Goal: Information Seeking & Learning: Compare options

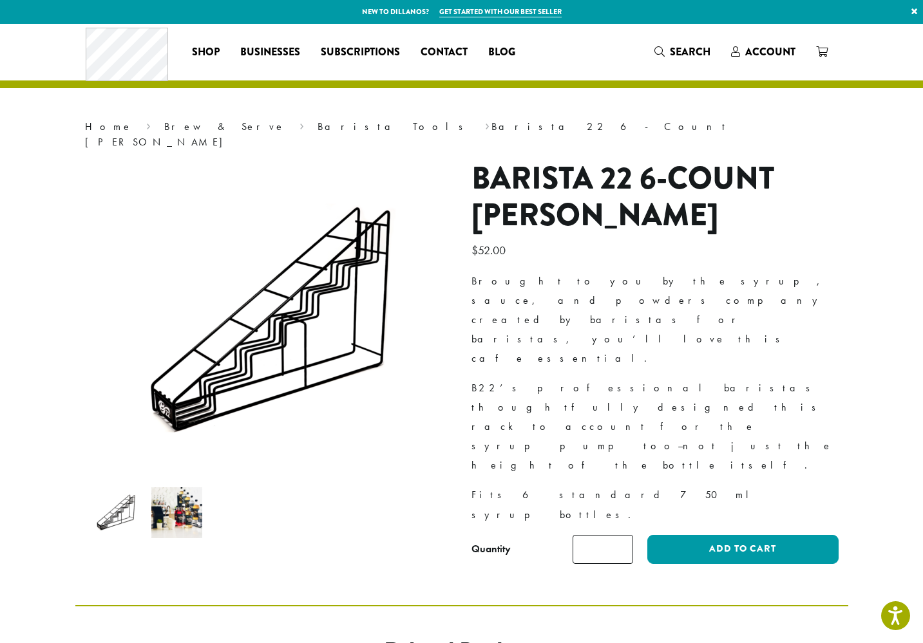
click at [173, 493] on img at bounding box center [176, 513] width 51 height 51
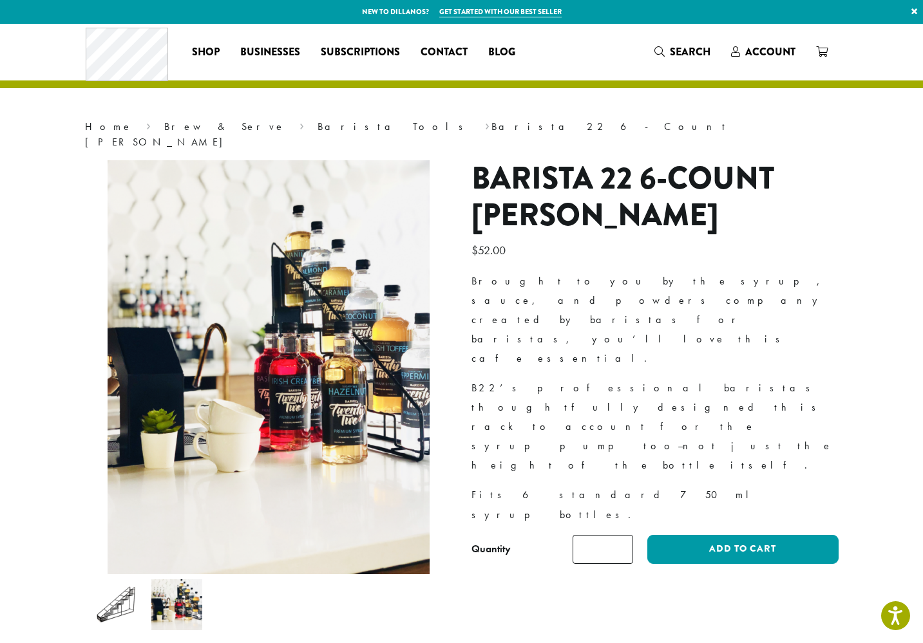
click at [120, 588] on img at bounding box center [115, 605] width 51 height 51
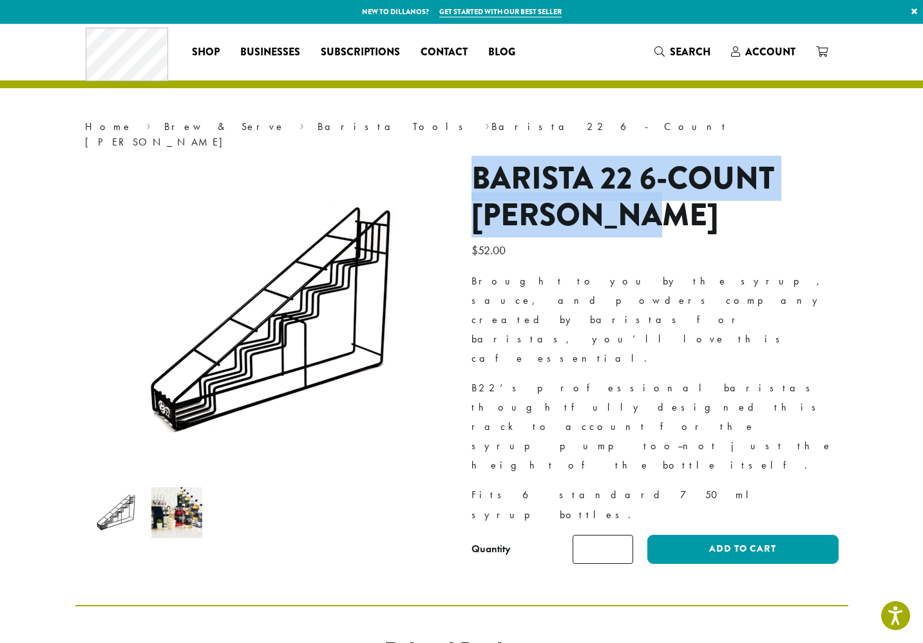
drag, startPoint x: 666, startPoint y: 207, endPoint x: 479, endPoint y: 158, distance: 193.7
click at [479, 160] on h1 "Barista 22 6-Count Syrup Rack" at bounding box center [654, 197] width 367 height 74
copy h1 "Barista 22 6-Count Syrup Rack"
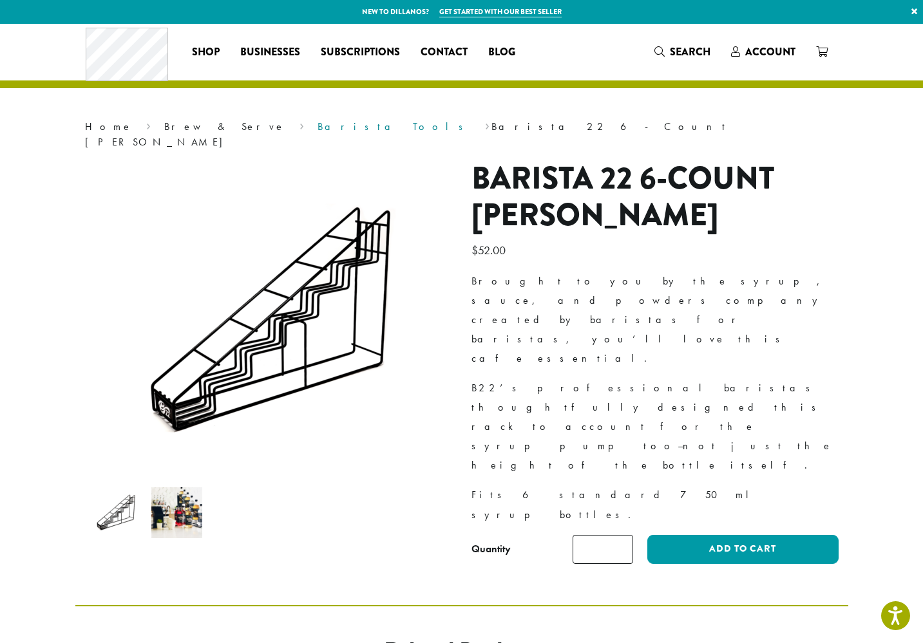
click at [318, 129] on link "Barista Tools" at bounding box center [395, 127] width 154 height 14
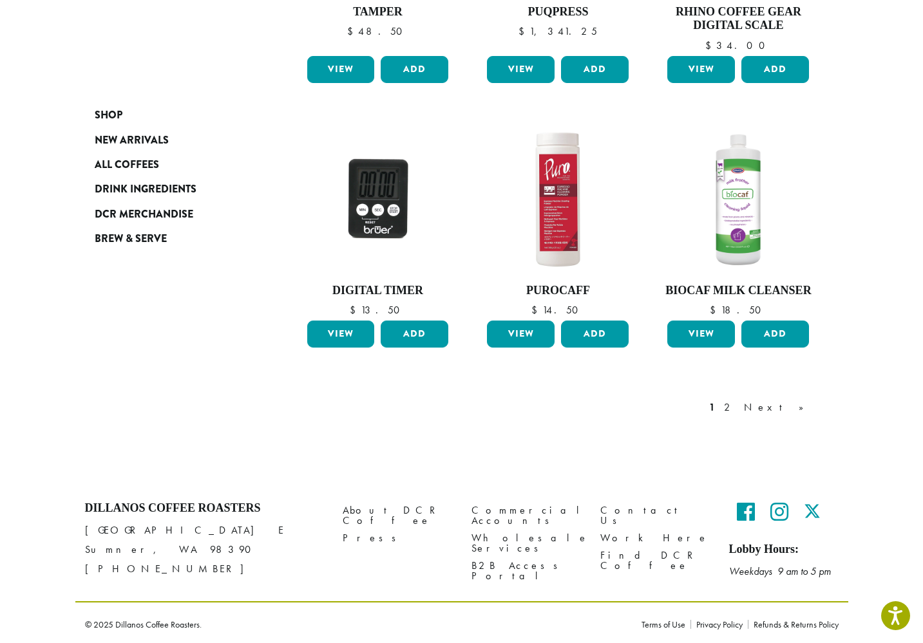
scroll to position [962, 0]
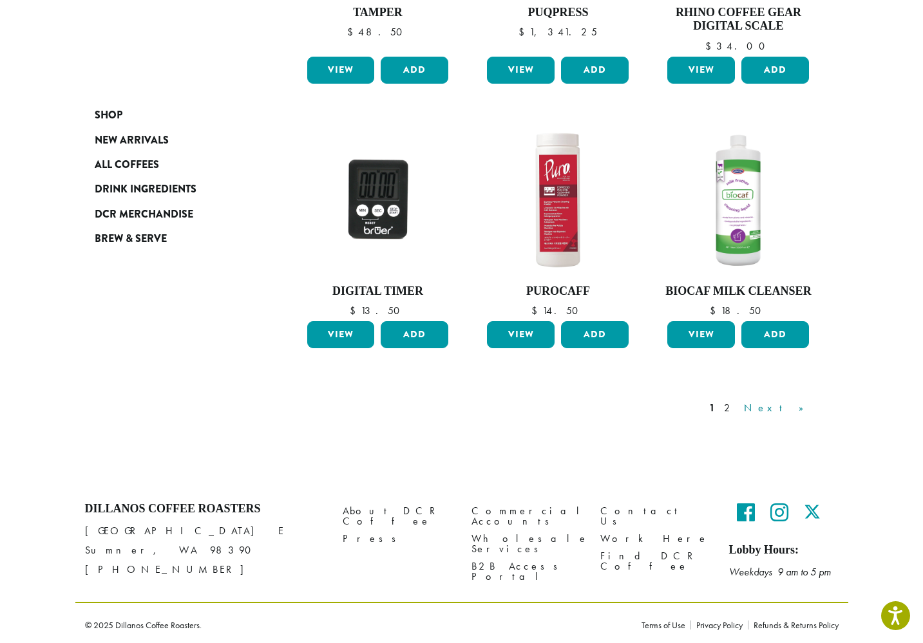
click at [801, 404] on link "Next »" at bounding box center [778, 408] width 74 height 15
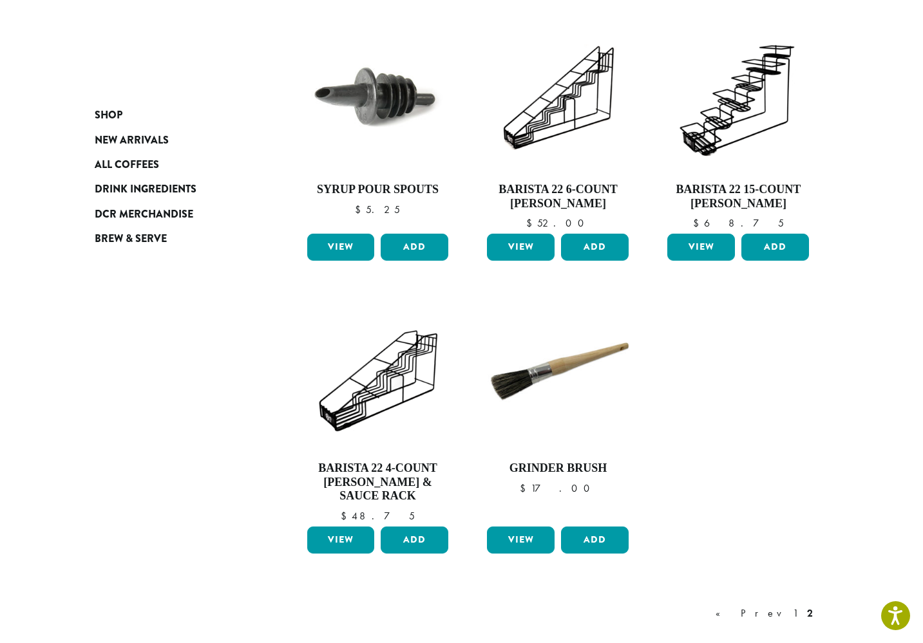
scroll to position [761, 0]
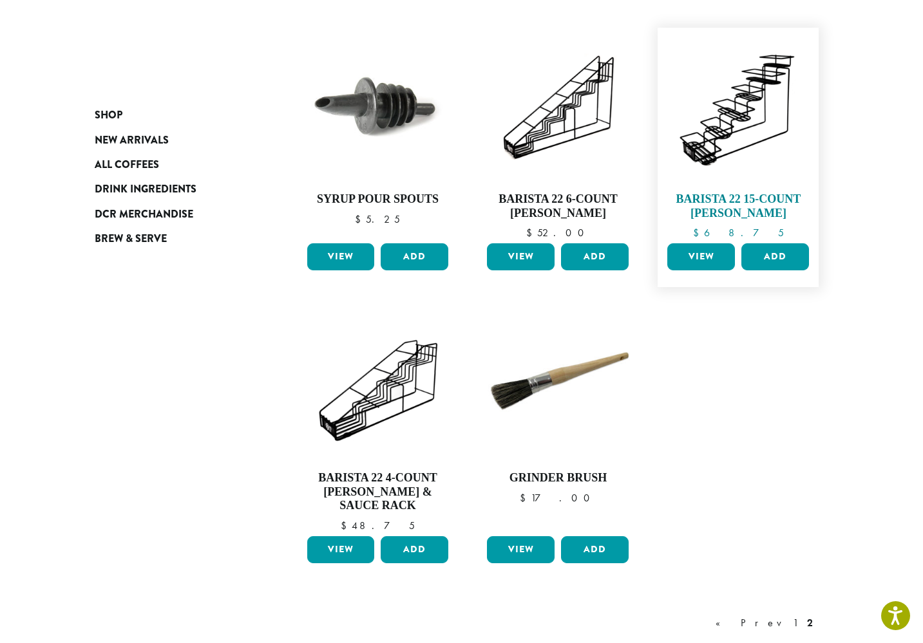
click at [765, 88] on img at bounding box center [738, 108] width 148 height 148
